Goal: Information Seeking & Learning: Learn about a topic

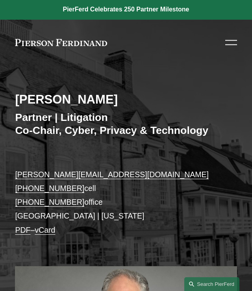
click at [236, 45] on div at bounding box center [231, 45] width 12 height 1
click at [227, 44] on div at bounding box center [231, 43] width 12 height 14
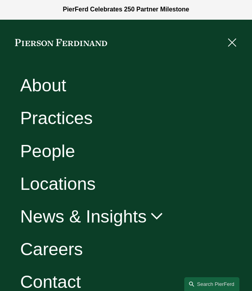
click at [51, 188] on link "Locations" at bounding box center [58, 184] width 76 height 18
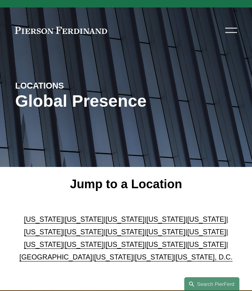
click at [63, 241] on link "[US_STATE]" at bounding box center [43, 245] width 39 height 8
click at [206, 232] on p "[US_STATE] | [US_STATE] | [US_STATE] | [US_STATE] | [US_STATE] | [US_STATE] | […" at bounding box center [126, 238] width 222 height 50
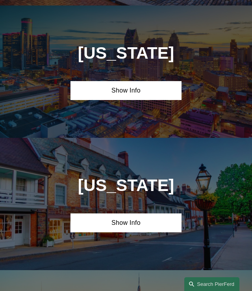
scroll to position [1607, 0]
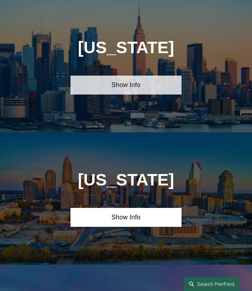
click at [127, 80] on link "Show Info" at bounding box center [126, 85] width 111 height 19
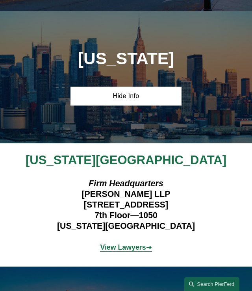
scroll to position [1595, 0]
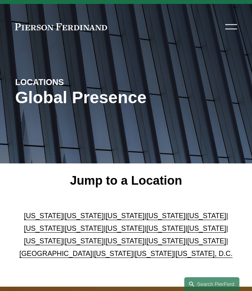
scroll to position [12, 0]
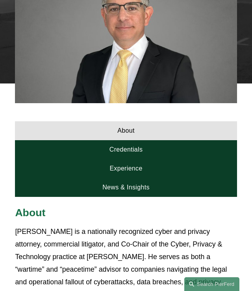
scroll to position [371, 0]
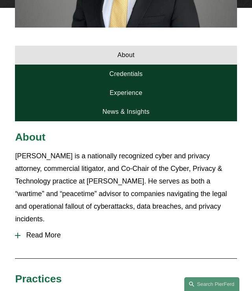
click at [59, 231] on span "Read More" at bounding box center [128, 235] width 216 height 8
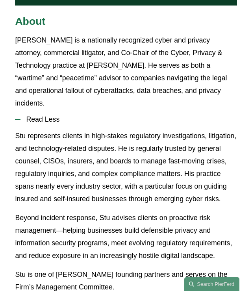
scroll to position [486, 0]
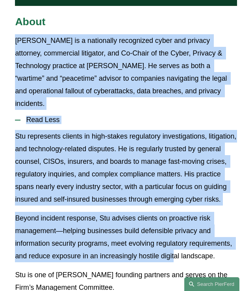
drag, startPoint x: 64, startPoint y: 51, endPoint x: 167, endPoint y: 251, distance: 224.1
click at [173, 253] on div "About Stuart Panensky is a nationally recognized cyber and privacy attorney, co…" at bounding box center [126, 292] width 252 height 555
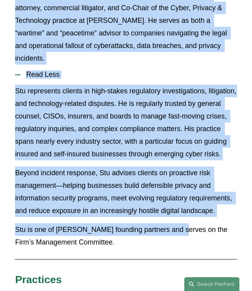
scroll to position [544, 0]
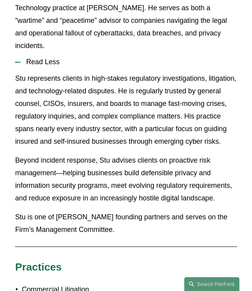
click at [154, 223] on p "Stu is one of Pierson Ferdinand’s founding partners and serves on the Firm’s Ma…" at bounding box center [126, 223] width 222 height 25
click at [126, 211] on p "Stu is one of Pierson Ferdinand’s founding partners and serves on the Firm’s Ma…" at bounding box center [126, 223] width 222 height 25
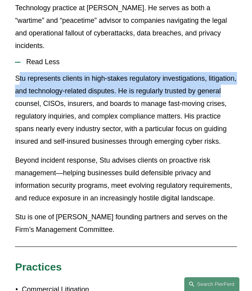
drag, startPoint x: 18, startPoint y: 70, endPoint x: 221, endPoint y: 84, distance: 204.1
click at [221, 84] on p "Stu represents clients in high-stakes regulatory investigations, litigation, an…" at bounding box center [126, 110] width 222 height 76
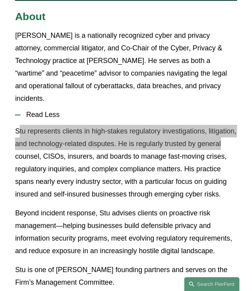
scroll to position [432, 0]
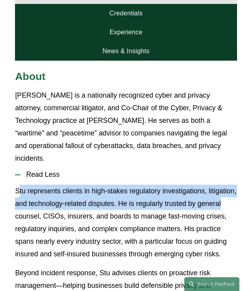
click at [99, 165] on button "Read Less" at bounding box center [126, 175] width 222 height 20
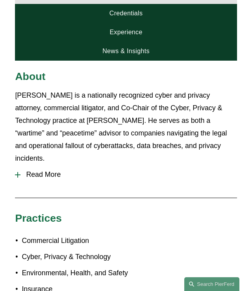
click at [46, 171] on span "Read More" at bounding box center [128, 175] width 216 height 8
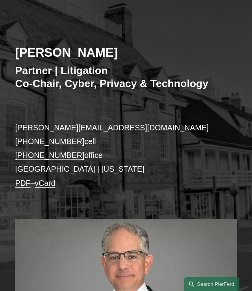
scroll to position [0, 0]
